Goal: Use online tool/utility: Utilize a website feature to perform a specific function

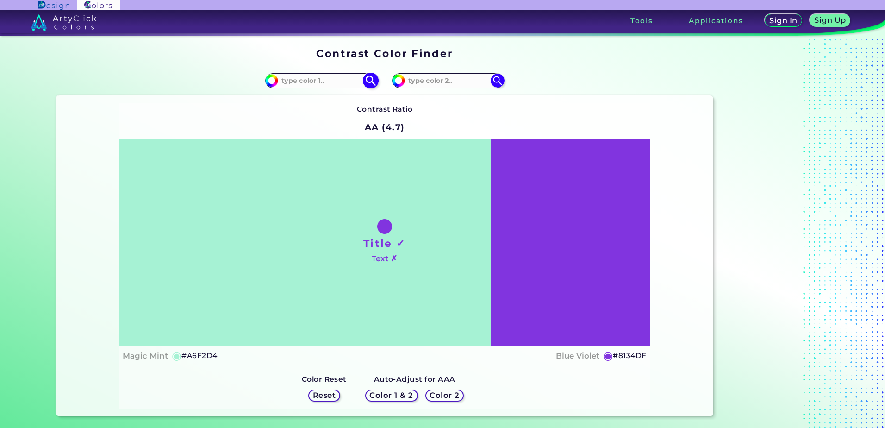
click at [367, 82] on img at bounding box center [371, 81] width 16 height 16
click at [311, 80] on input at bounding box center [321, 80] width 86 height 13
paste input "009b74ff"
click at [368, 79] on img at bounding box center [371, 81] width 16 height 16
click at [370, 84] on img at bounding box center [371, 81] width 16 height 16
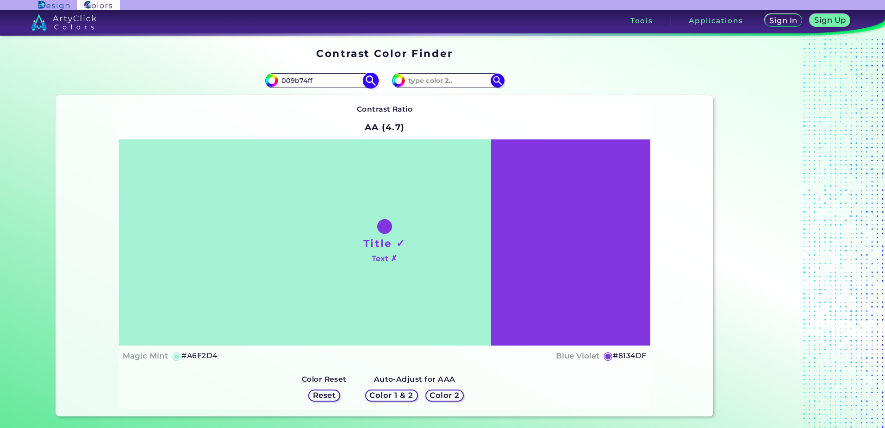
click at [278, 80] on input "009b74ff" at bounding box center [321, 80] width 86 height 13
type input "#009b74ff"
drag, startPoint x: 318, startPoint y: 80, endPoint x: 268, endPoint y: 80, distance: 50.5
click at [268, 80] on div "#a6f2d4 #009b74ff" at bounding box center [321, 80] width 112 height 15
type input "RGB(0,155,116)"
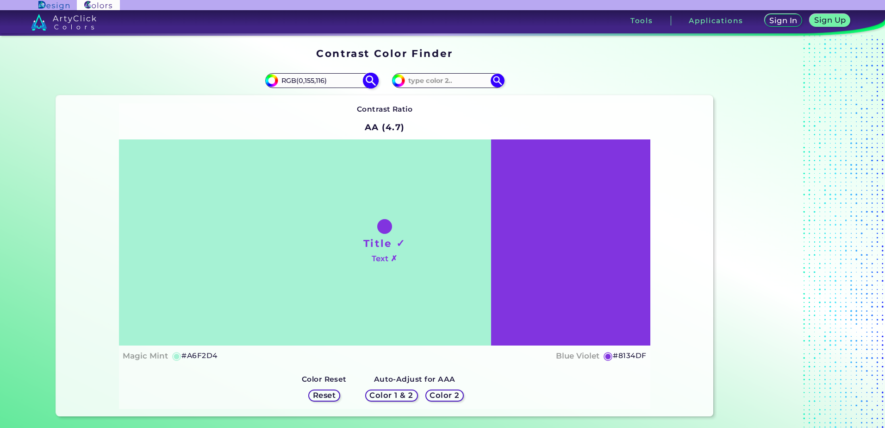
type input "#009b74"
type input "#009B74"
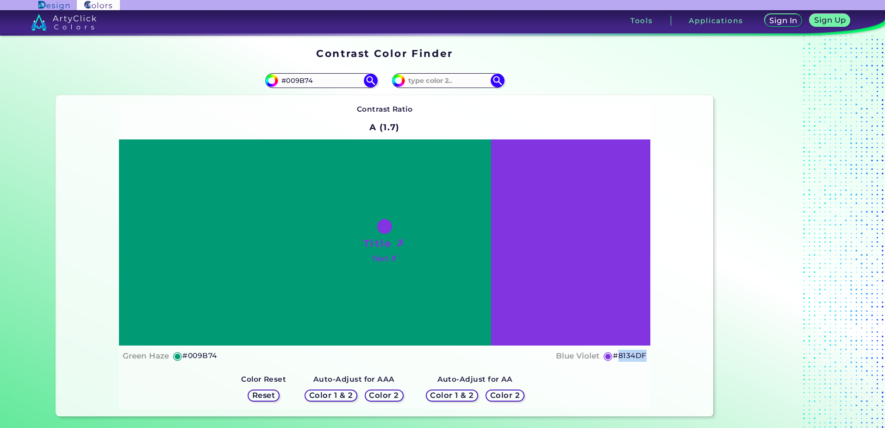
drag, startPoint x: 618, startPoint y: 356, endPoint x: 643, endPoint y: 357, distance: 25.0
click at [643, 357] on h5 "#8134DF" at bounding box center [629, 356] width 33 height 12
copy h5 "8134DF"
drag, startPoint x: 638, startPoint y: 357, endPoint x: 633, endPoint y: 375, distance: 18.5
click at [627, 375] on div "Contrast Ratio A (1.7) Title ✗ Text ✗ Green Haze ◉ #009B74 ◉" at bounding box center [384, 256] width 531 height 306
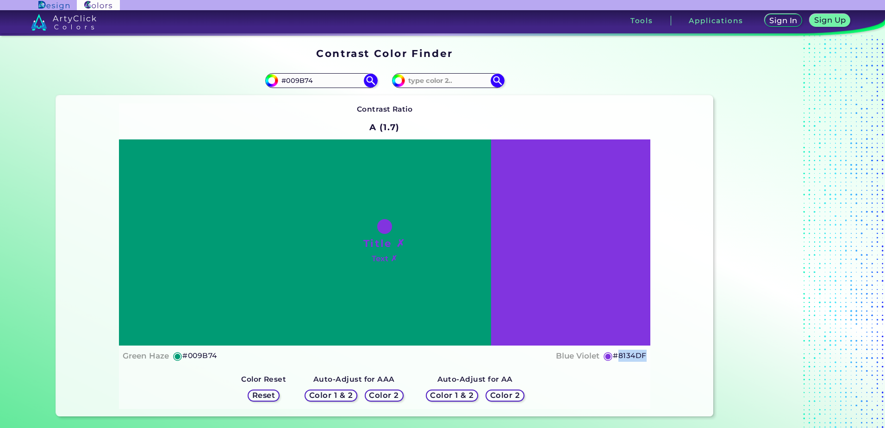
drag, startPoint x: 617, startPoint y: 354, endPoint x: 643, endPoint y: 356, distance: 26.4
click at [643, 356] on h5 "#8134DF" at bounding box center [629, 356] width 33 height 12
copy h5 "8134DF"
